Goal: Find specific page/section

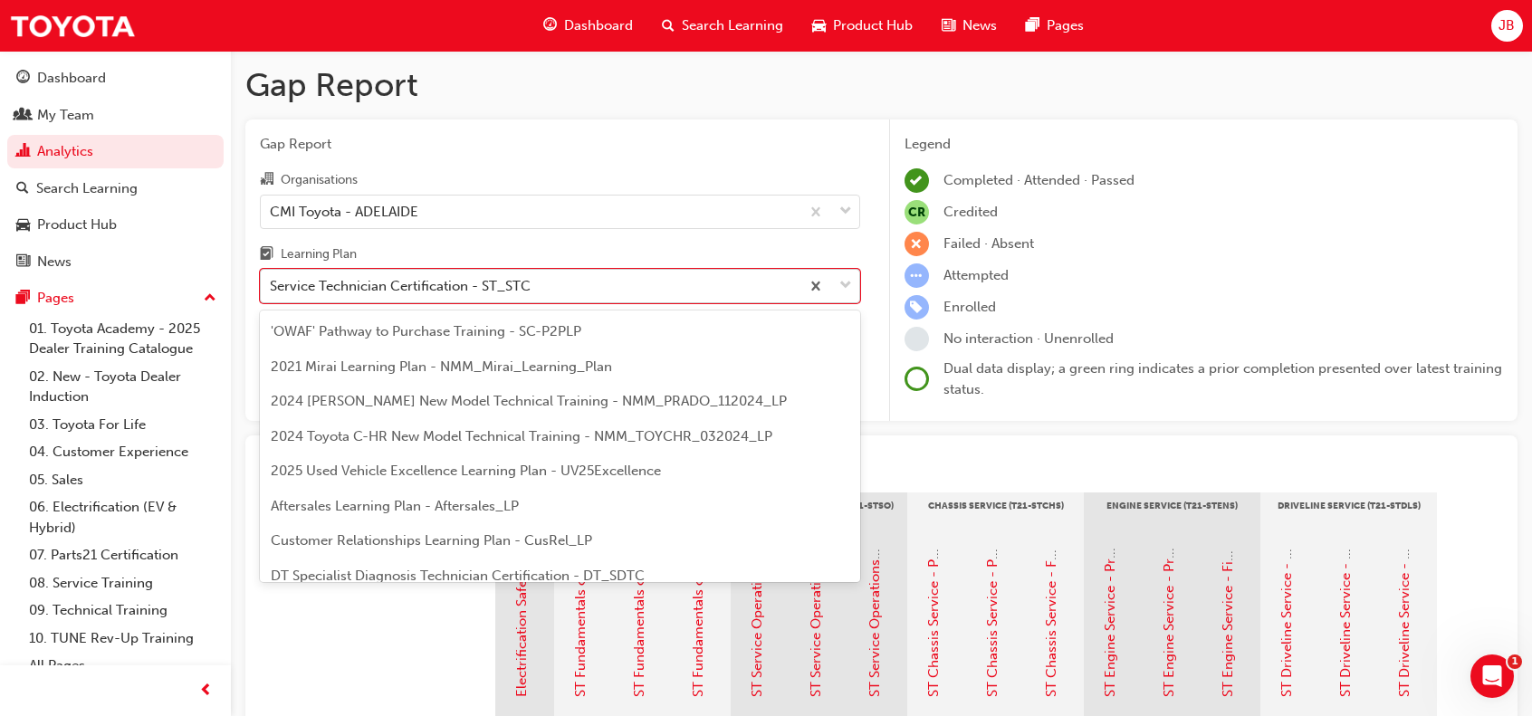
click at [396, 283] on div "Service Technician Certification - ST_STC" at bounding box center [400, 286] width 261 height 21
click at [272, 283] on input "Learning Plan option Service Technician Certification - ST_STC, selected. optio…" at bounding box center [271, 285] width 2 height 15
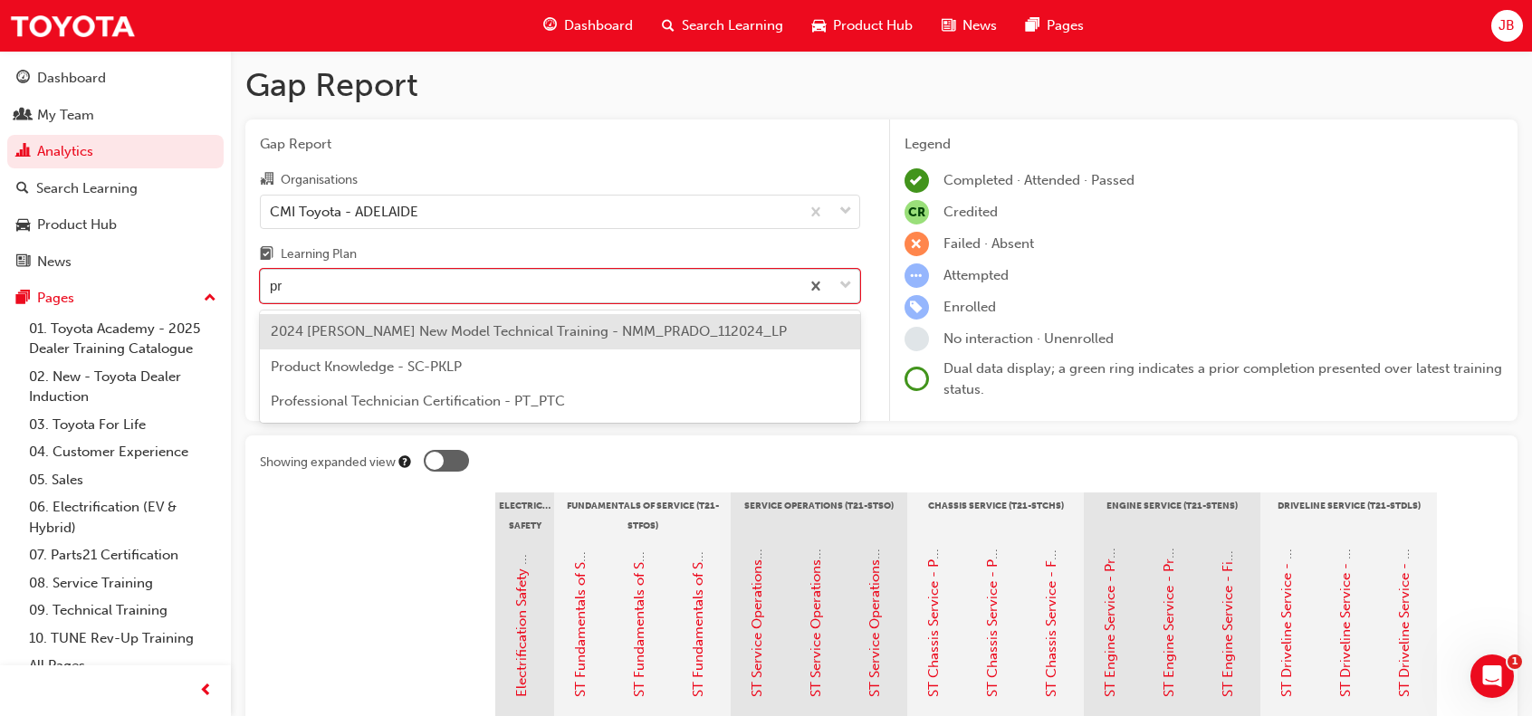
type input "pro"
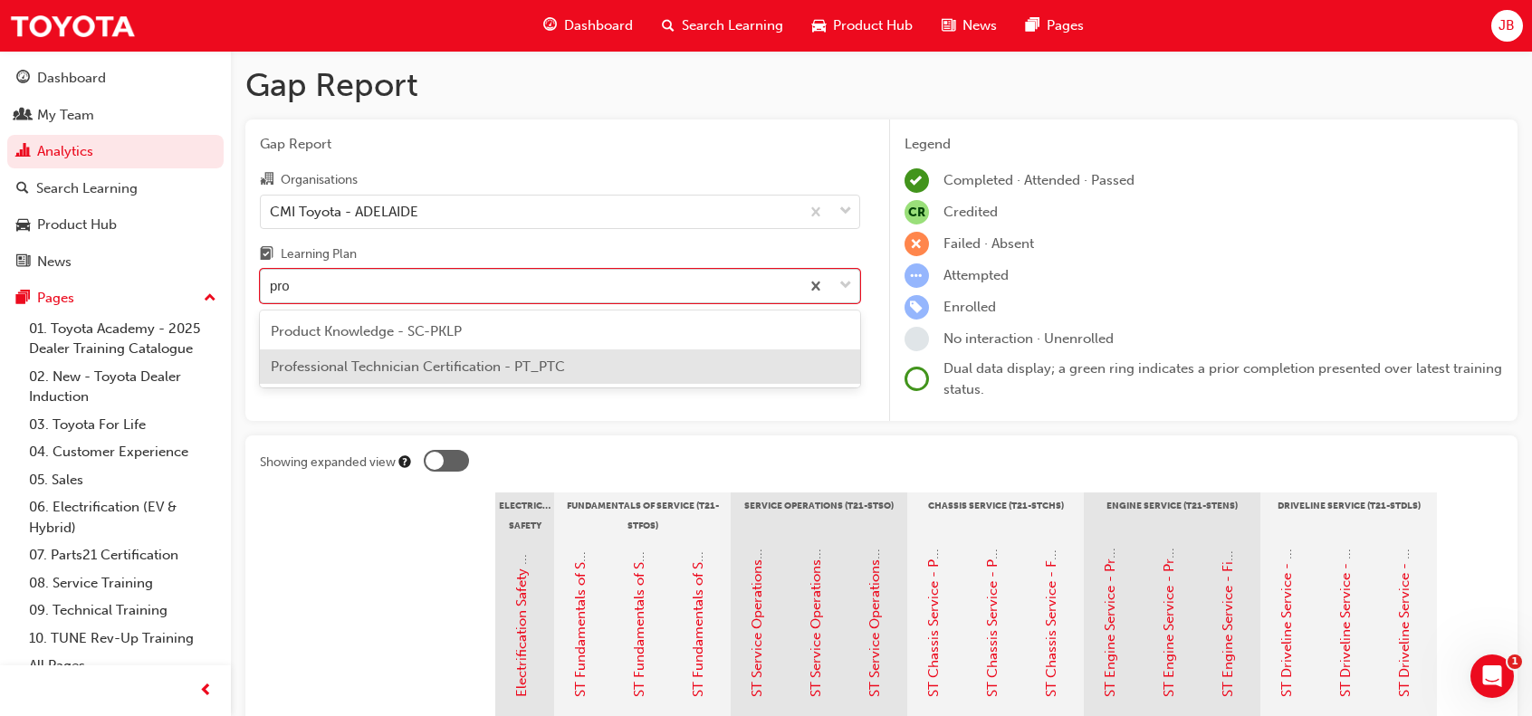
click at [423, 363] on span "Professional Technician Certification - PT_PTC" at bounding box center [418, 366] width 294 height 16
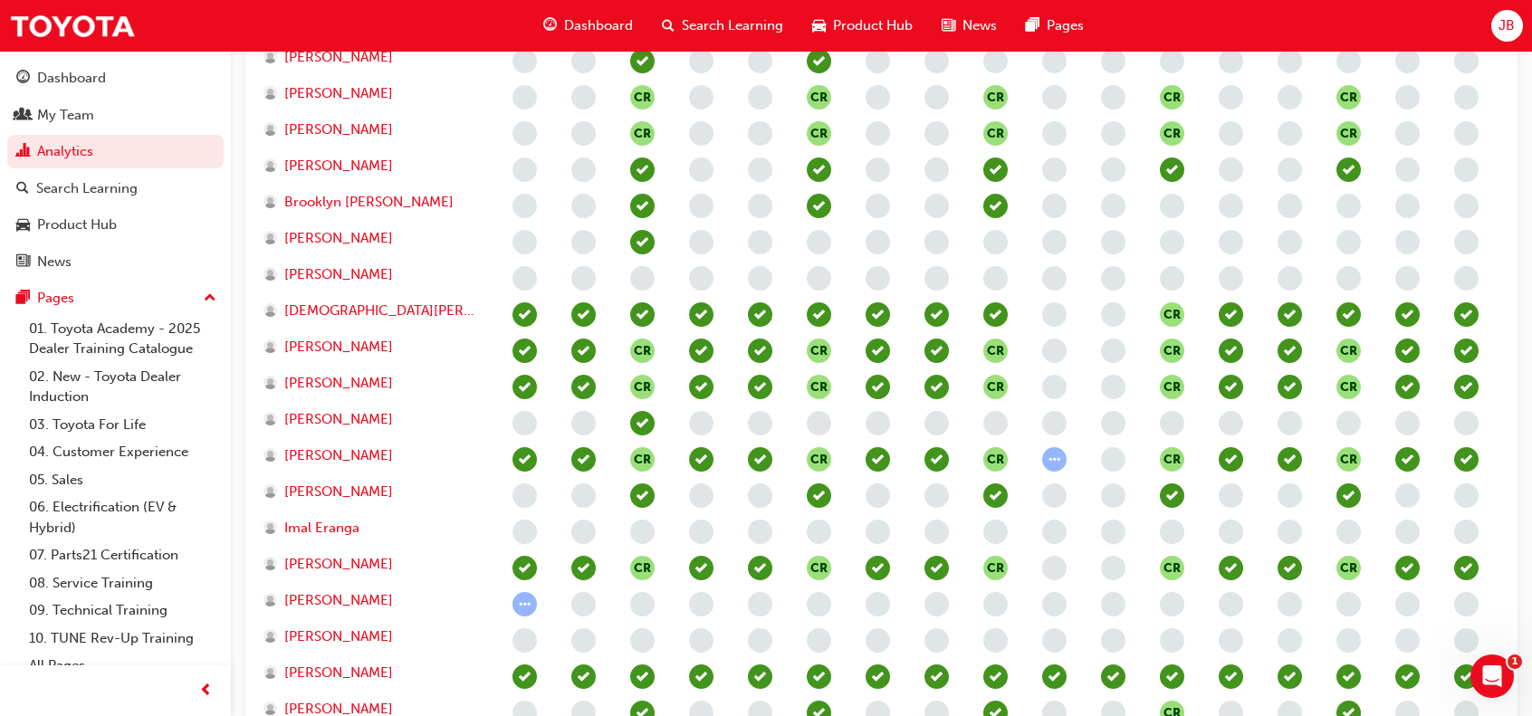
scroll to position [815, 0]
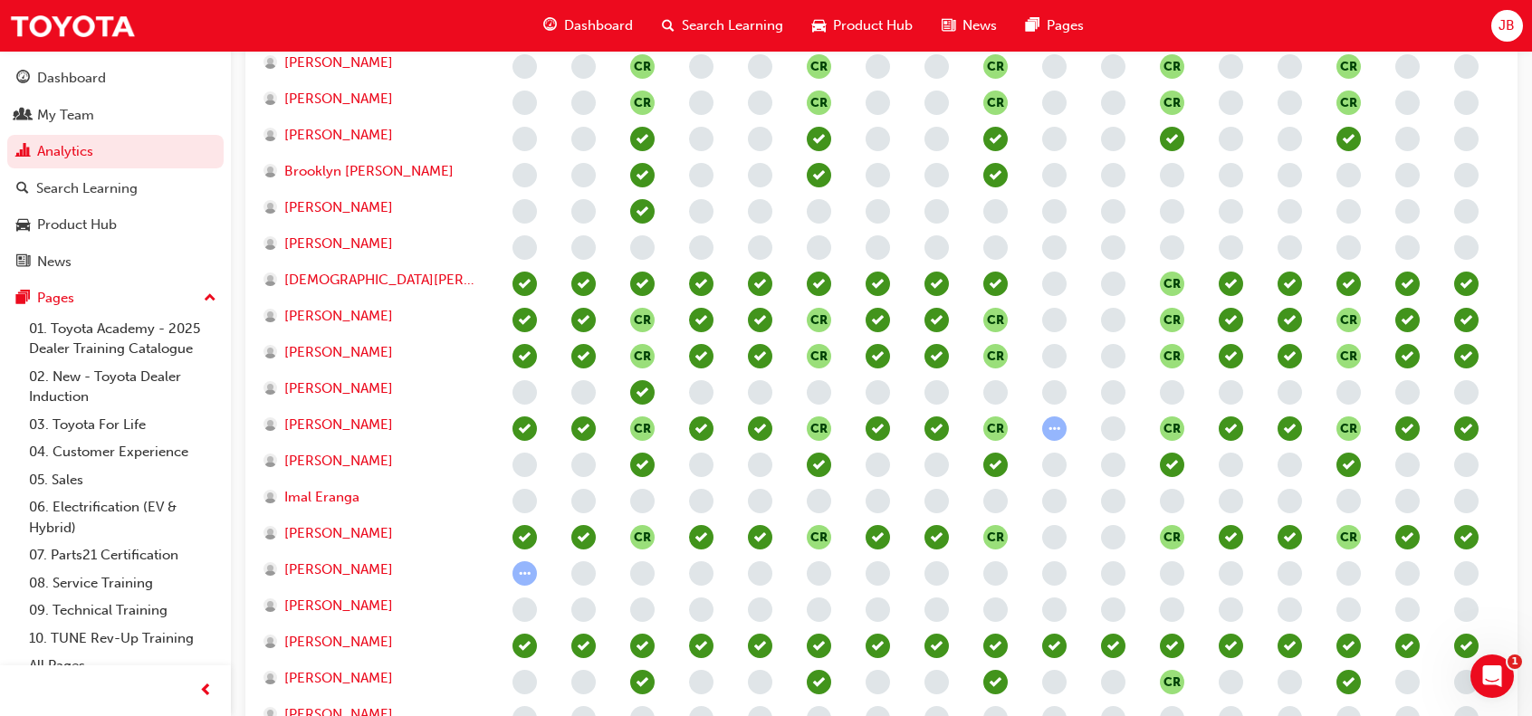
click at [528, 575] on span "learningRecordVerb_ATTEMPT-icon" at bounding box center [524, 573] width 24 height 24
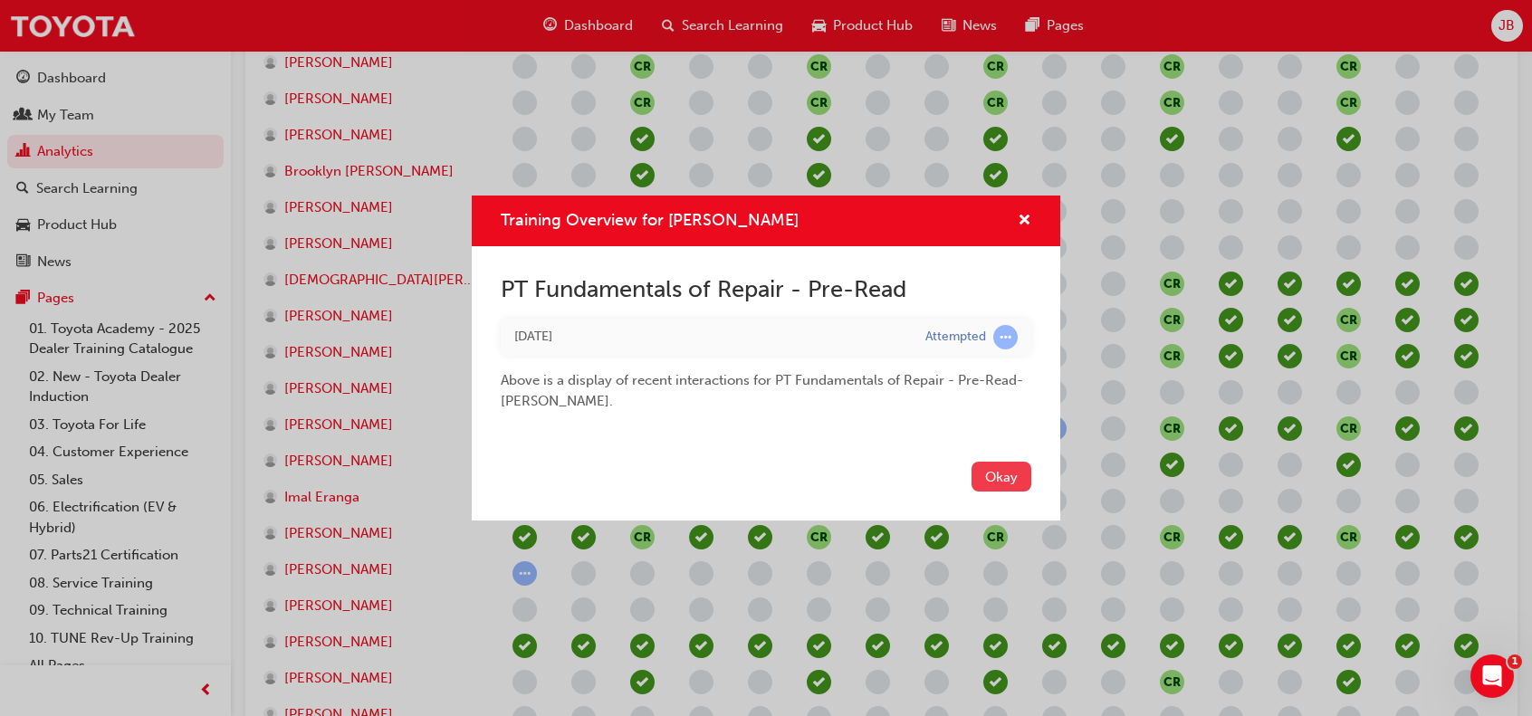
click at [1010, 479] on button "Okay" at bounding box center [1001, 477] width 60 height 30
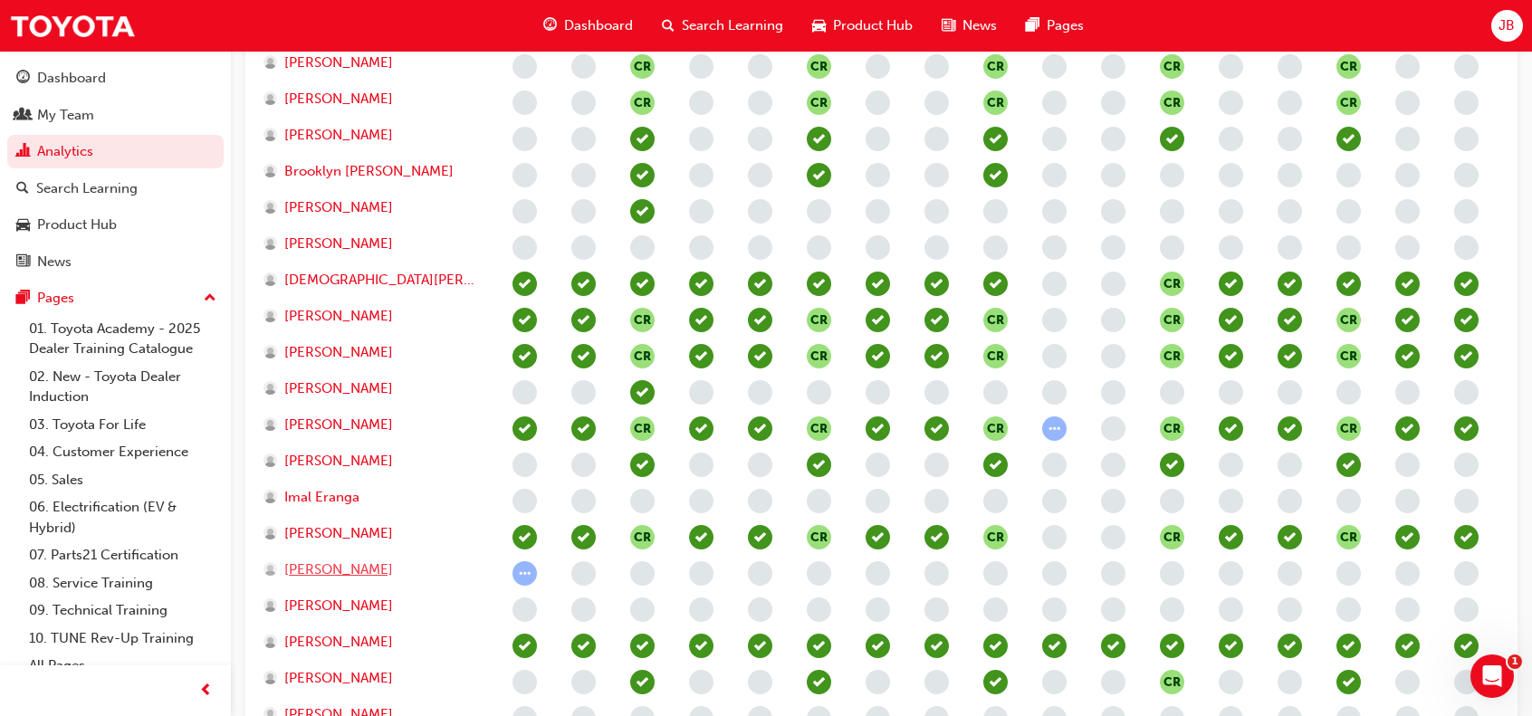
click at [358, 569] on span "[PERSON_NAME]" at bounding box center [338, 569] width 109 height 21
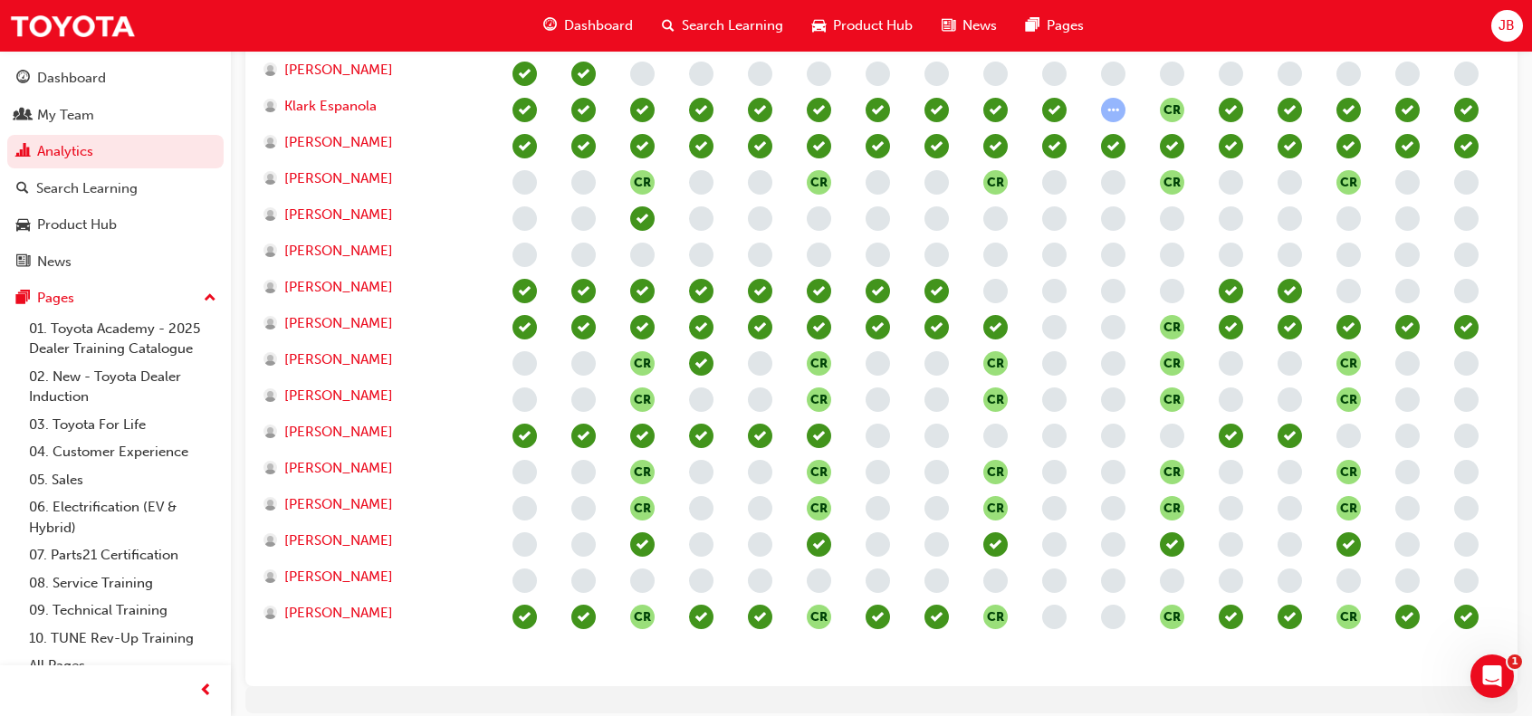
scroll to position [1399, 0]
